Goal: Contribute content: Add original content to the website for others to see

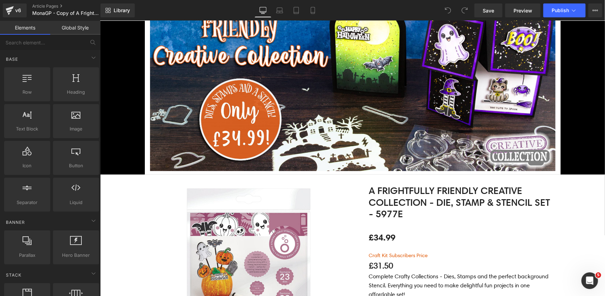
scroll to position [115, 0]
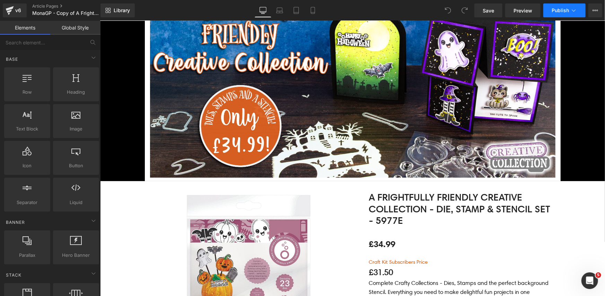
click at [565, 13] on span "Publish" at bounding box center [560, 11] width 17 height 6
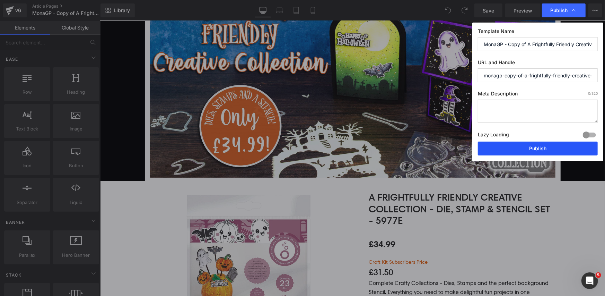
click at [509, 151] on button "Publish" at bounding box center [538, 148] width 120 height 14
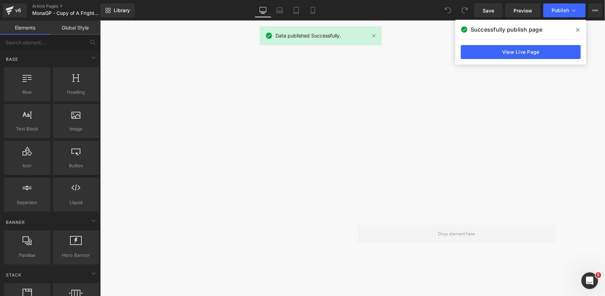
scroll to position [924, 0]
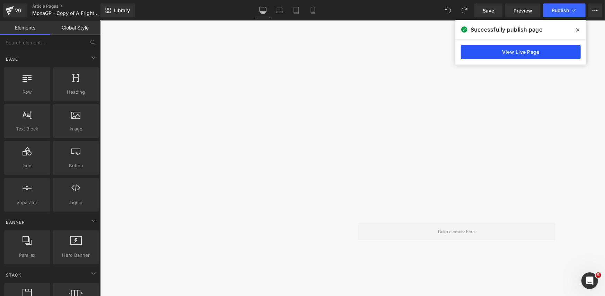
click at [485, 47] on link "View Live Page" at bounding box center [521, 52] width 120 height 14
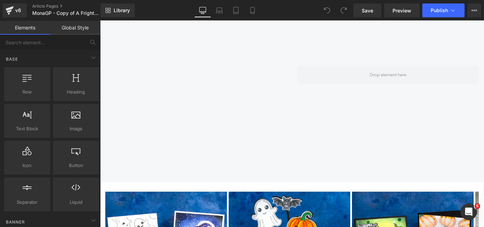
scroll to position [1039, 0]
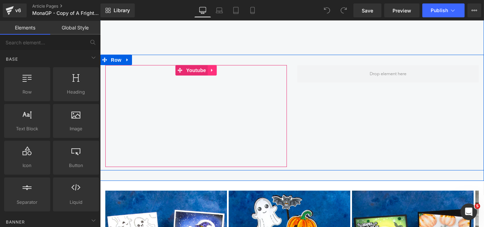
drag, startPoint x: 283, startPoint y: 105, endPoint x: 207, endPoint y: 64, distance: 86.0
click at [210, 68] on icon at bounding box center [212, 70] width 5 height 5
click at [205, 68] on icon at bounding box center [207, 70] width 5 height 5
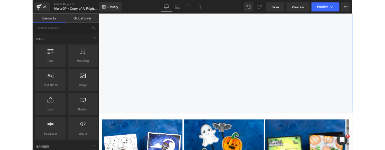
scroll to position [1036, 0]
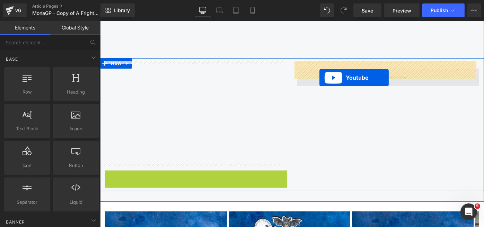
drag, startPoint x: 176, startPoint y: 169, endPoint x: 324, endPoint y: 75, distance: 174.7
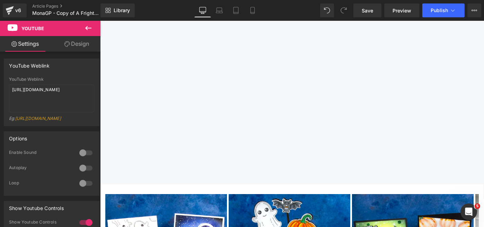
click at [433, 3] on div "Library Desktop Desktop Laptop Tablet Mobile Save Preview Publish Scheduled Vie…" at bounding box center [292, 10] width 384 height 21
click at [433, 5] on button "Publish" at bounding box center [443, 10] width 42 height 14
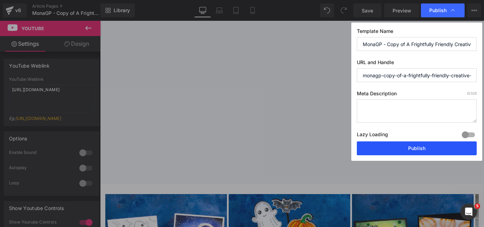
click at [403, 148] on button "Publish" at bounding box center [417, 148] width 120 height 14
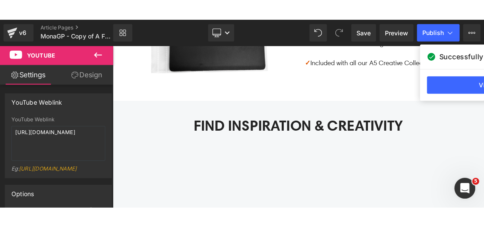
scroll to position [1065, 0]
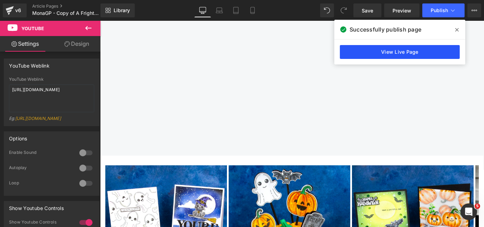
click at [418, 50] on link "View Live Page" at bounding box center [400, 52] width 120 height 14
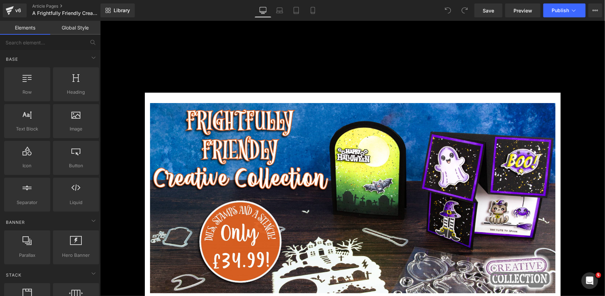
click at [286, 34] on div "Facebook X (Twitter) Instagram TikTok YouTube ✌🏼 Free UK Shipping on orders ove…" at bounding box center [352, 28] width 505 height 17
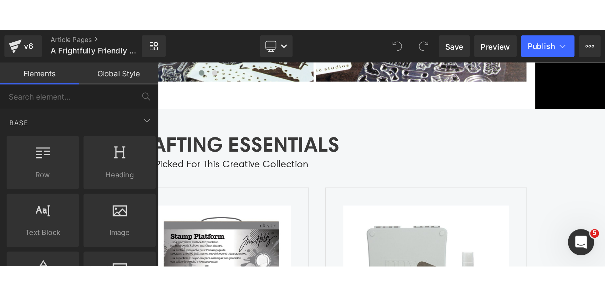
scroll to position [1839, 0]
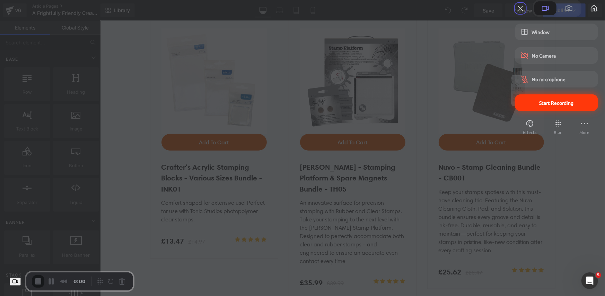
click at [521, 106] on span "Start Recording" at bounding box center [556, 102] width 72 height 6
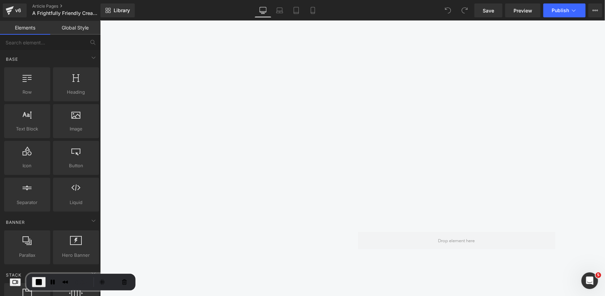
scroll to position [1030, 0]
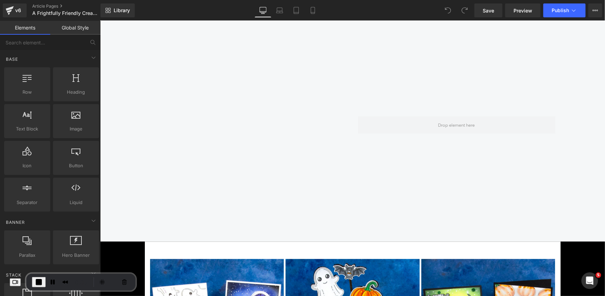
click at [254, 117] on div at bounding box center [249, 171] width 198 height 111
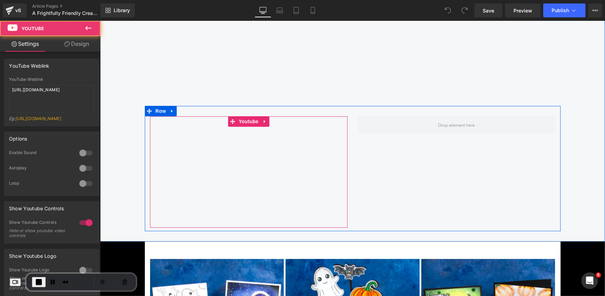
click at [259, 119] on div at bounding box center [249, 171] width 198 height 111
click at [262, 120] on div at bounding box center [249, 171] width 198 height 111
click at [241, 118] on div at bounding box center [249, 171] width 198 height 111
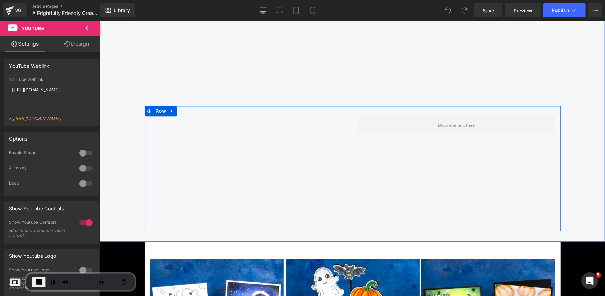
click at [387, 142] on div "Youtube Row" at bounding box center [352, 167] width 416 height 125
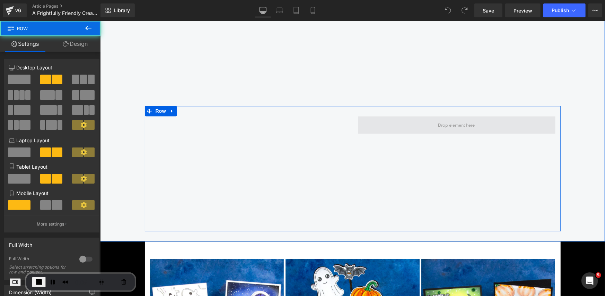
click at [412, 122] on span at bounding box center [457, 124] width 198 height 17
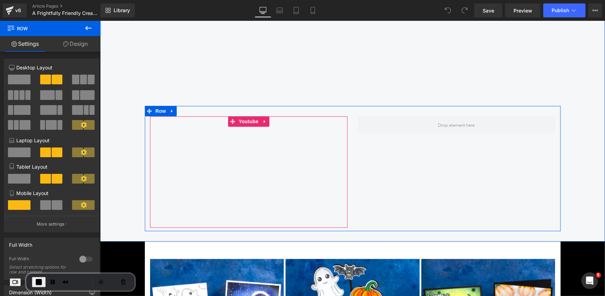
click at [247, 118] on div at bounding box center [249, 171] width 198 height 111
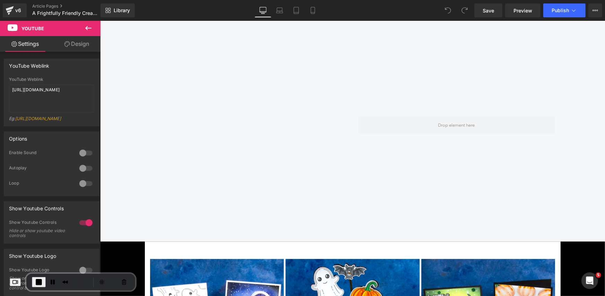
click at [91, 29] on icon at bounding box center [88, 28] width 8 height 8
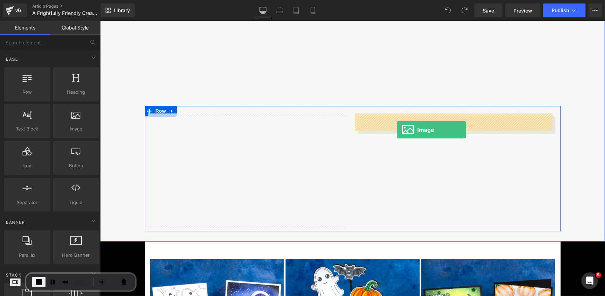
drag, startPoint x: 166, startPoint y: 143, endPoint x: 396, endPoint y: 129, distance: 231.2
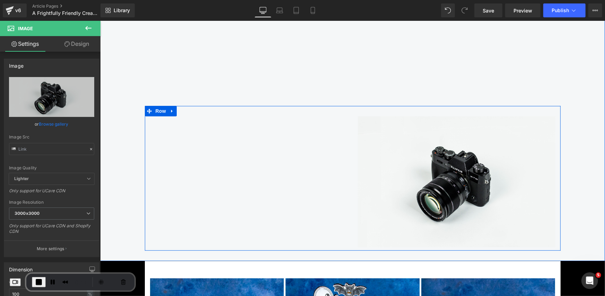
click at [348, 124] on div "Youtube" at bounding box center [248, 171] width 208 height 111
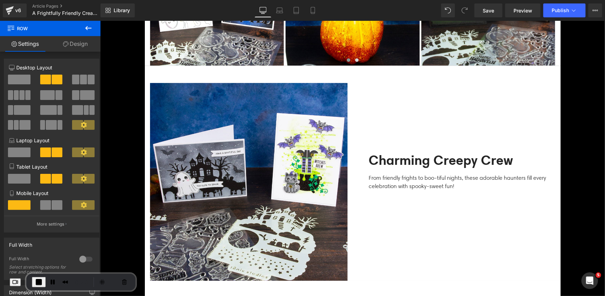
scroll to position [1261, 0]
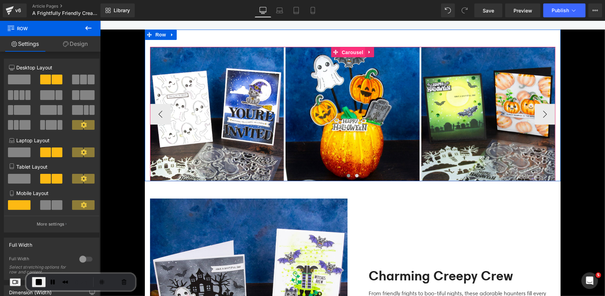
click at [353, 49] on span "Carousel" at bounding box center [352, 52] width 25 height 10
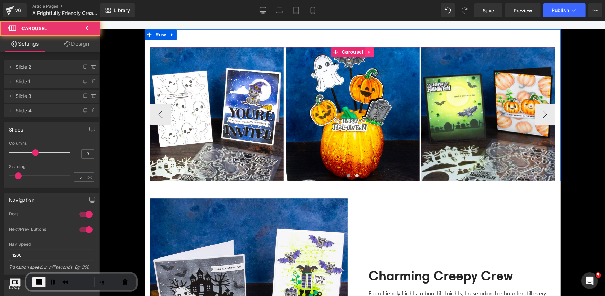
click at [369, 49] on icon at bounding box center [369, 51] width 5 height 5
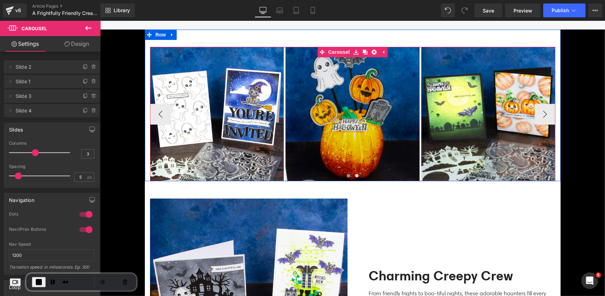
click at [362, 51] on icon at bounding box center [364, 51] width 5 height 5
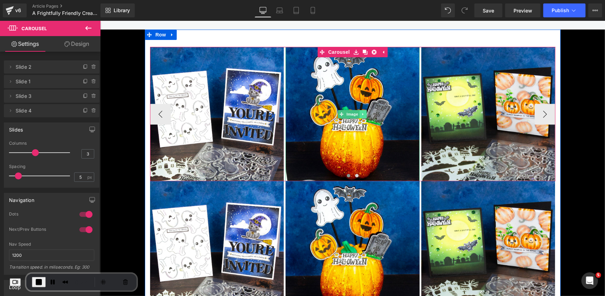
scroll to position [1146, 0]
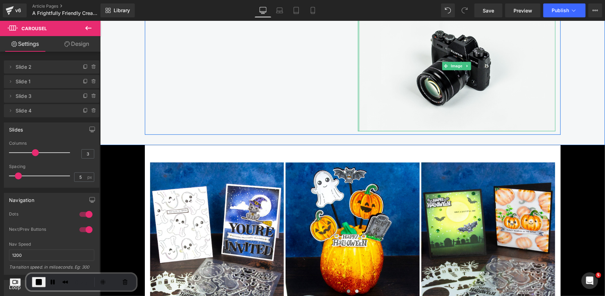
click at [358, 96] on div at bounding box center [359, 65] width 2 height 131
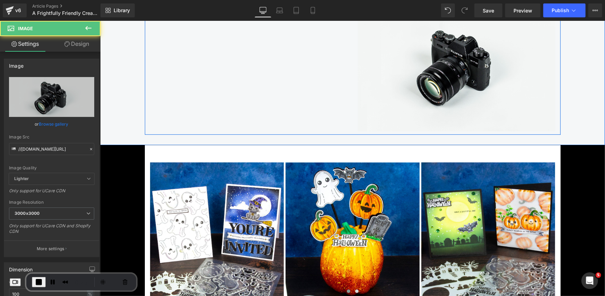
click at [352, 96] on div "Image" at bounding box center [456, 65] width 208 height 131
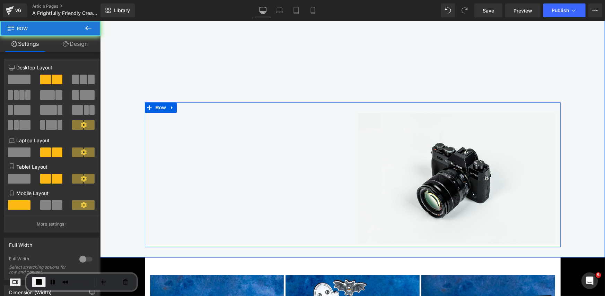
scroll to position [1030, 0]
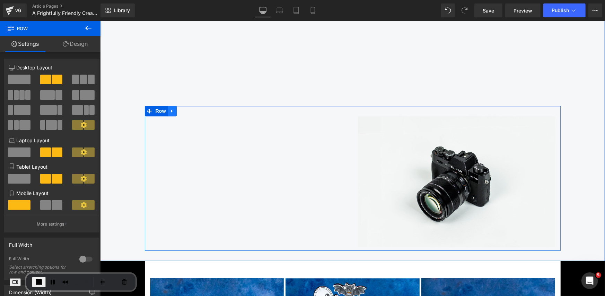
click at [169, 109] on icon at bounding box center [171, 110] width 5 height 5
click at [181, 108] on link at bounding box center [180, 110] width 9 height 10
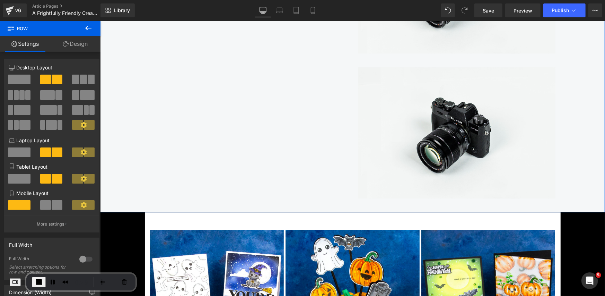
scroll to position [1230, 0]
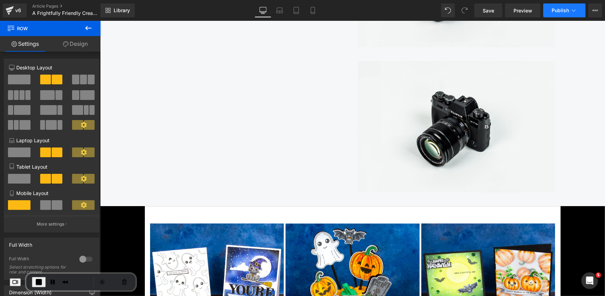
click at [551, 11] on button "Publish" at bounding box center [564, 10] width 42 height 14
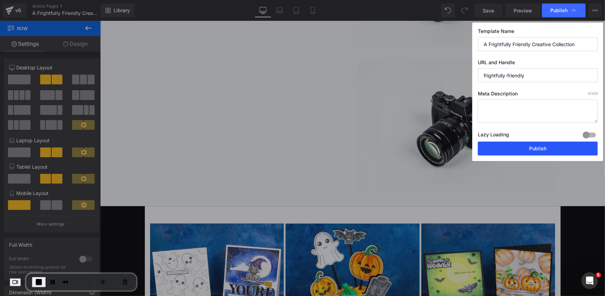
click at [505, 147] on button "Publish" at bounding box center [538, 148] width 120 height 14
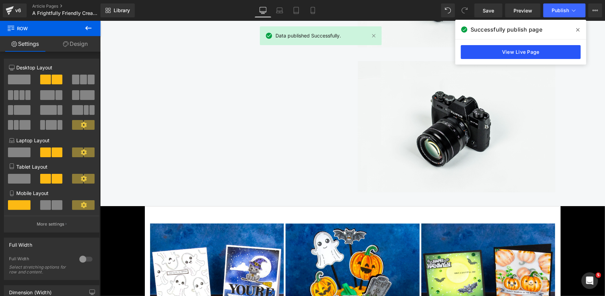
click at [506, 57] on link "View Live Page" at bounding box center [521, 52] width 120 height 14
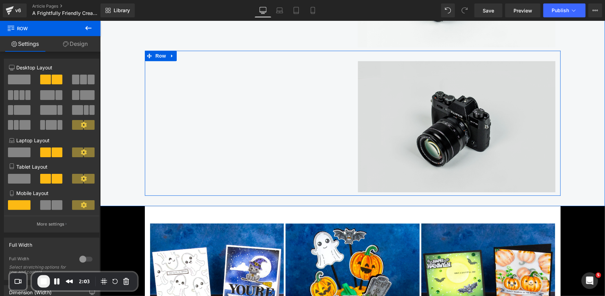
drag, startPoint x: 370, startPoint y: 93, endPoint x: 391, endPoint y: 65, distance: 34.1
click at [370, 93] on img at bounding box center [457, 126] width 198 height 131
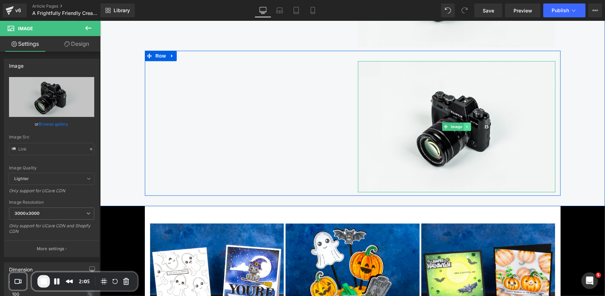
click at [465, 124] on icon at bounding box center [467, 126] width 4 height 4
click at [468, 126] on icon at bounding box center [470, 126] width 4 height 4
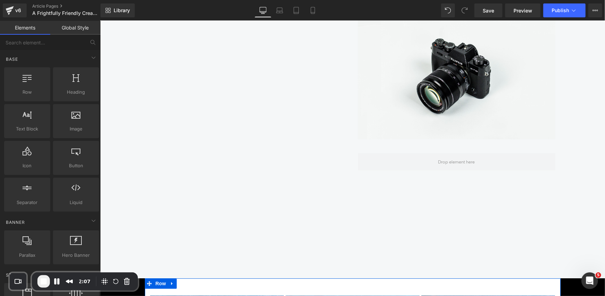
scroll to position [1114, 0]
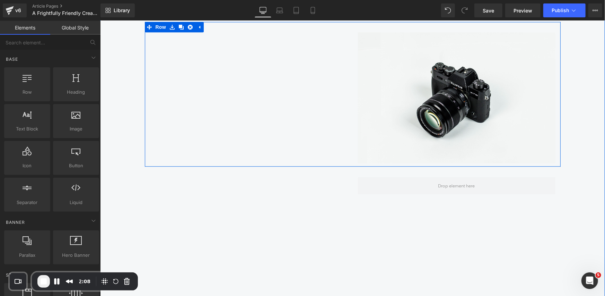
click at [347, 149] on div "Youtube Image Row" at bounding box center [352, 93] width 416 height 145
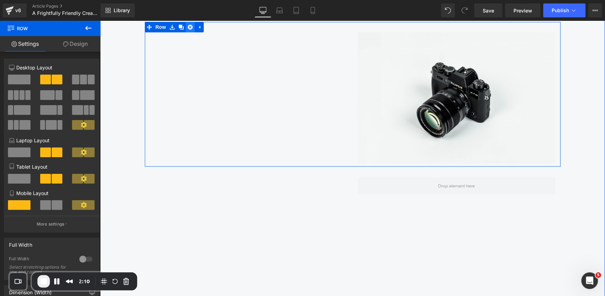
click at [187, 25] on icon at bounding box center [189, 26] width 5 height 5
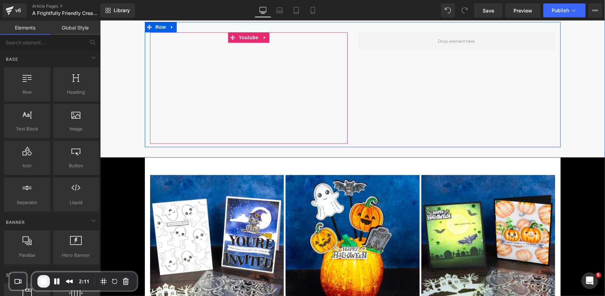
scroll to position [1230, 0]
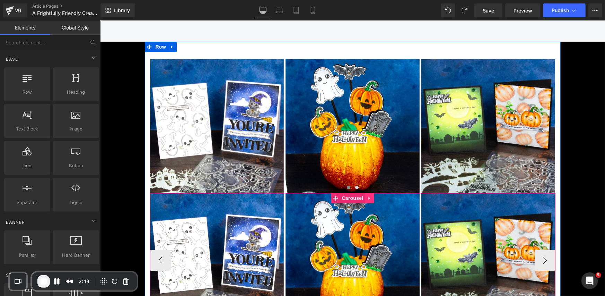
click at [369, 197] on icon at bounding box center [369, 197] width 5 height 5
click at [371, 197] on icon at bounding box center [373, 197] width 5 height 5
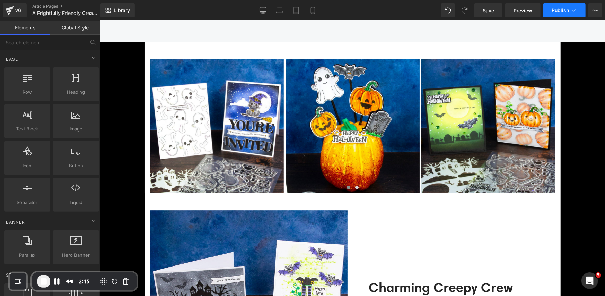
click at [550, 15] on button "Publish" at bounding box center [564, 10] width 42 height 14
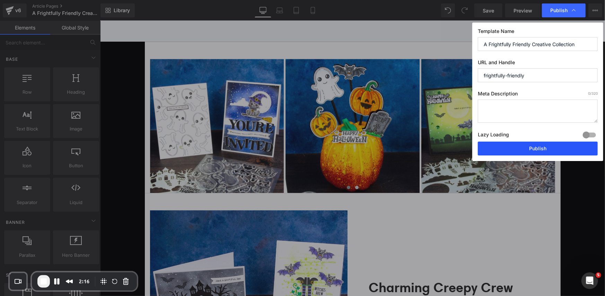
click at [519, 149] on button "Publish" at bounding box center [538, 148] width 120 height 14
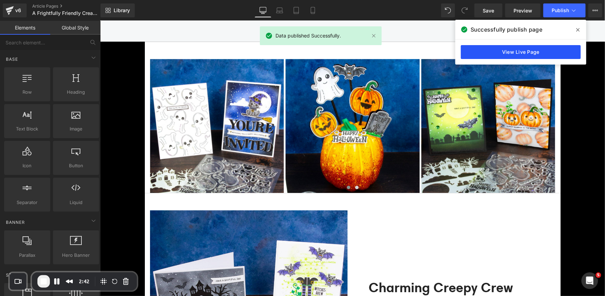
click at [487, 55] on link "View Live Page" at bounding box center [521, 52] width 120 height 14
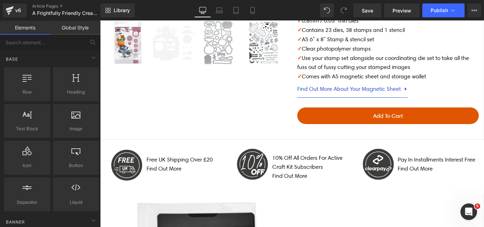
scroll to position [452, 0]
